Goal: Navigation & Orientation: Find specific page/section

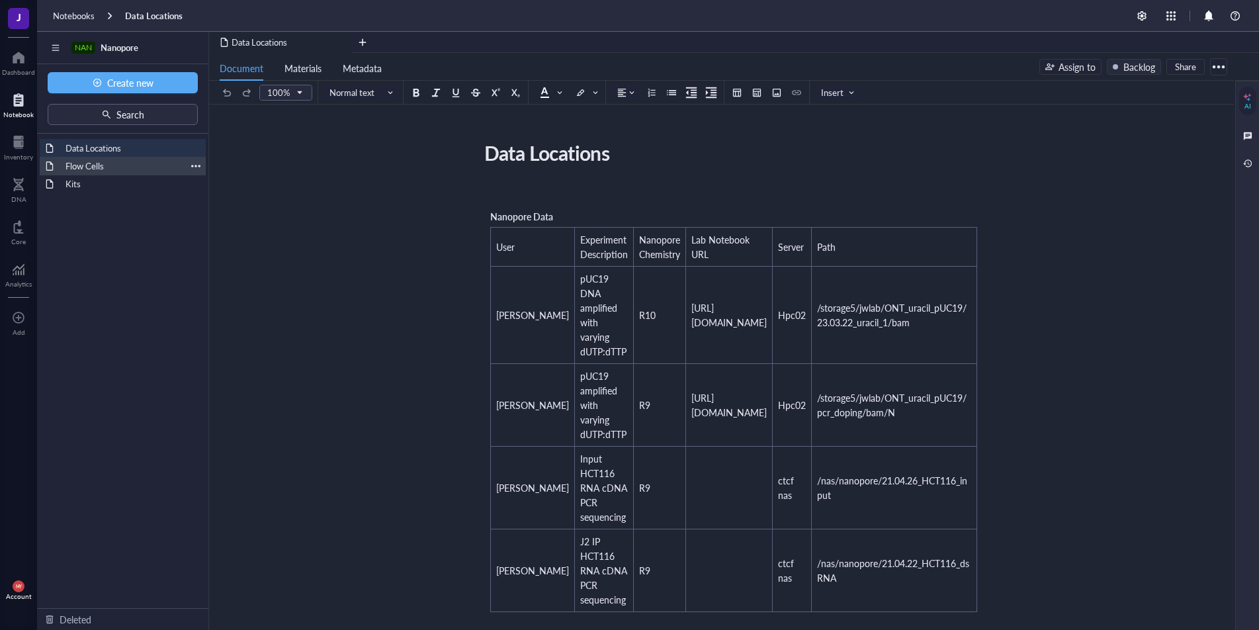
click at [138, 173] on div "Flow Cells" at bounding box center [123, 166] width 126 height 19
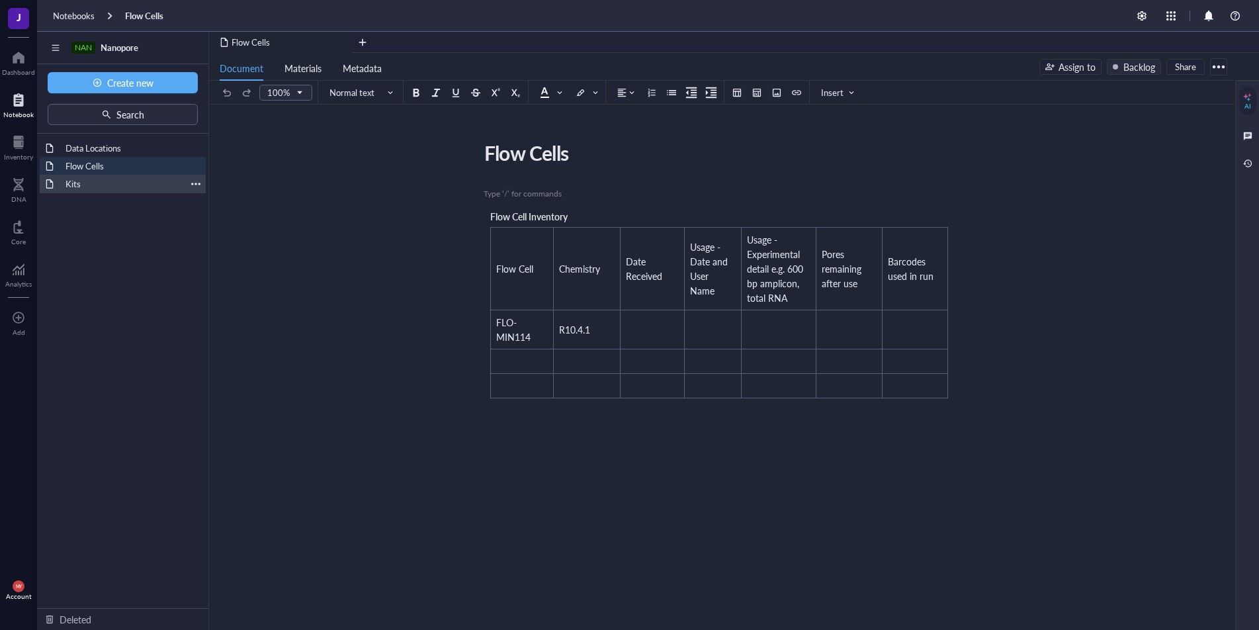
click at [105, 191] on div "Kits" at bounding box center [123, 184] width 126 height 19
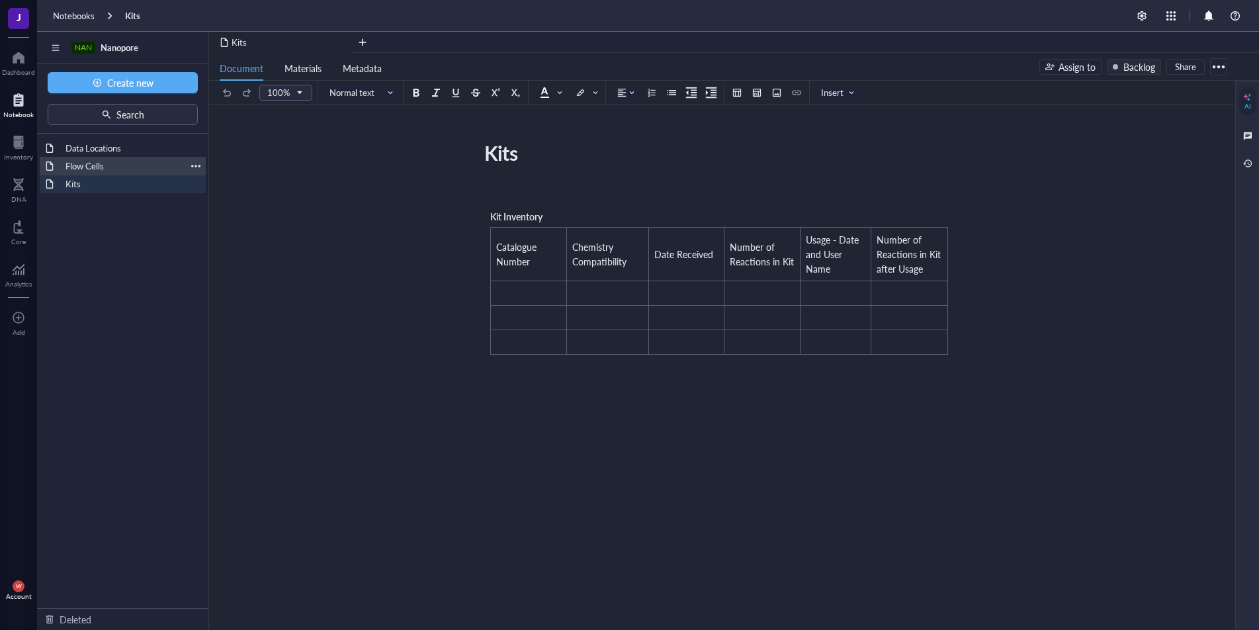
click at [101, 170] on div "Flow Cells" at bounding box center [123, 166] width 126 height 19
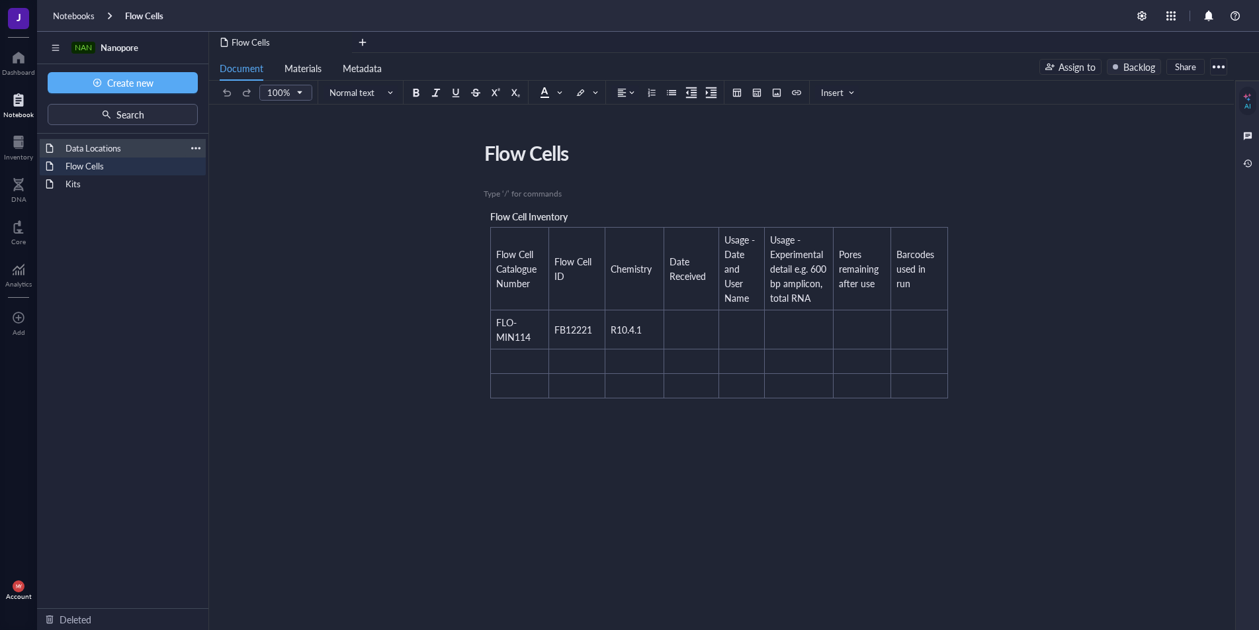
click at [141, 151] on div "Data Locations" at bounding box center [123, 148] width 126 height 19
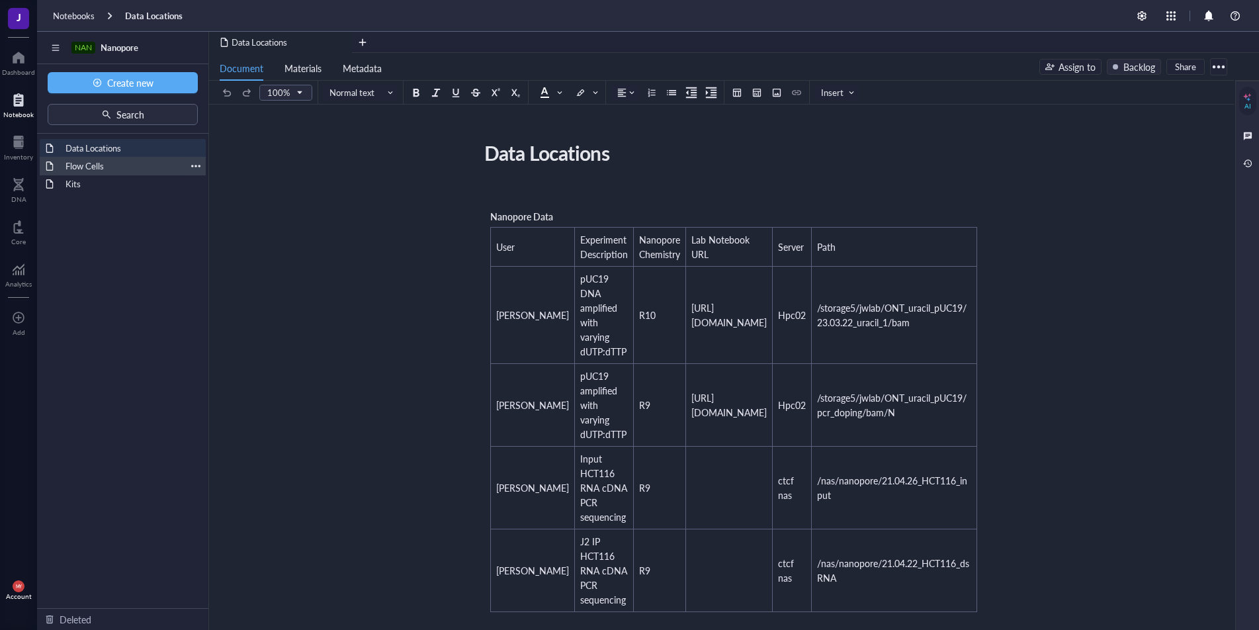
click at [135, 165] on div "Flow Cells" at bounding box center [123, 166] width 126 height 19
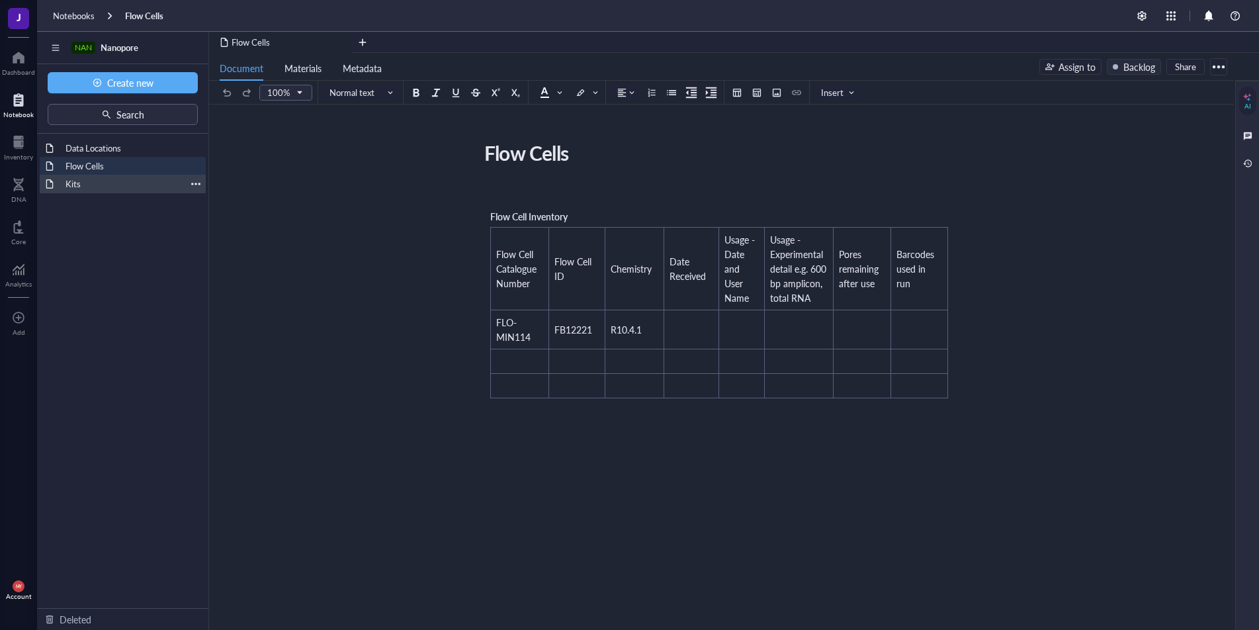
click at [106, 183] on div "Kits" at bounding box center [123, 184] width 126 height 19
